Goal: Find specific page/section: Find specific page/section

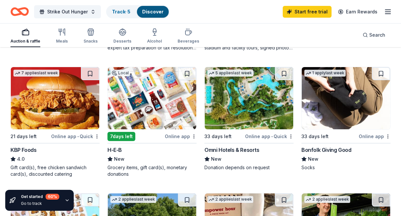
scroll to position [301, 0]
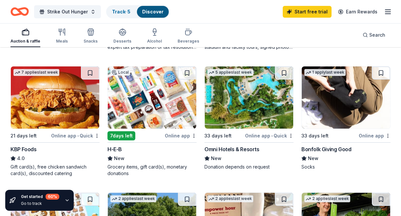
click at [158, 93] on img at bounding box center [152, 98] width 88 height 62
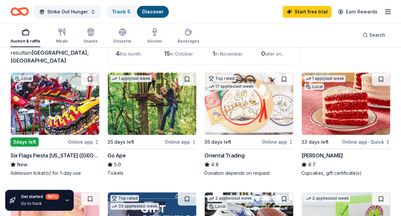
scroll to position [0, 0]
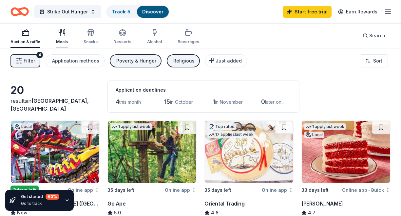
click at [57, 32] on div "button" at bounding box center [62, 33] width 12 height 8
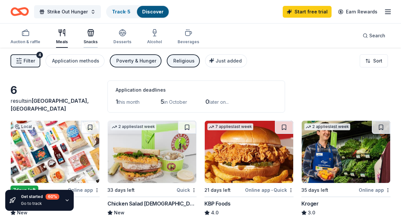
click at [88, 34] on icon "button" at bounding box center [91, 33] width 6 height 5
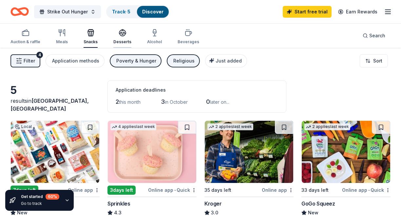
click at [121, 38] on div "Desserts" at bounding box center [122, 37] width 18 height 16
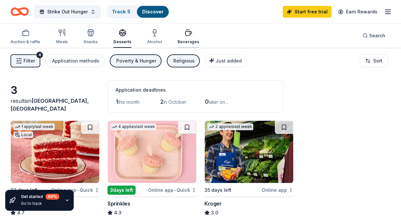
click at [188, 38] on div "Beverages" at bounding box center [189, 37] width 22 height 16
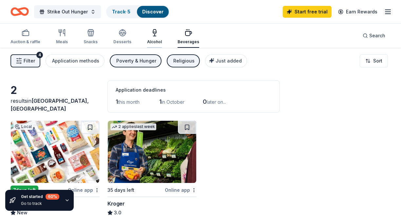
click at [151, 35] on icon "button" at bounding box center [155, 33] width 8 height 8
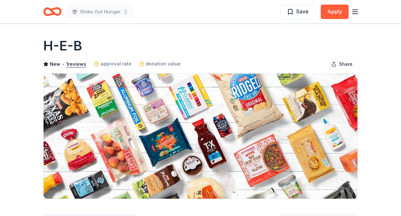
scroll to position [79, 0]
